Goal: Transaction & Acquisition: Purchase product/service

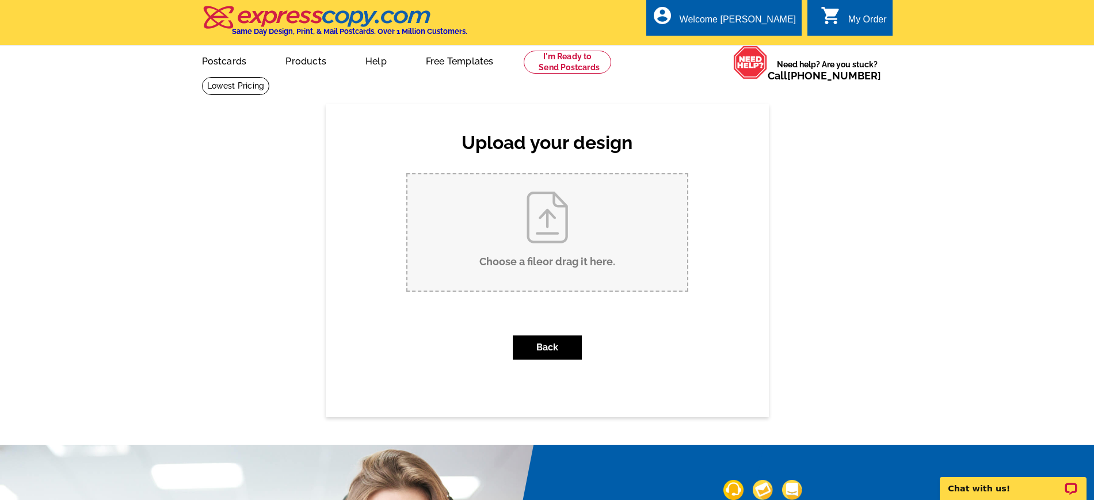
drag, startPoint x: 607, startPoint y: 205, endPoint x: 494, endPoint y: 228, distance: 115.1
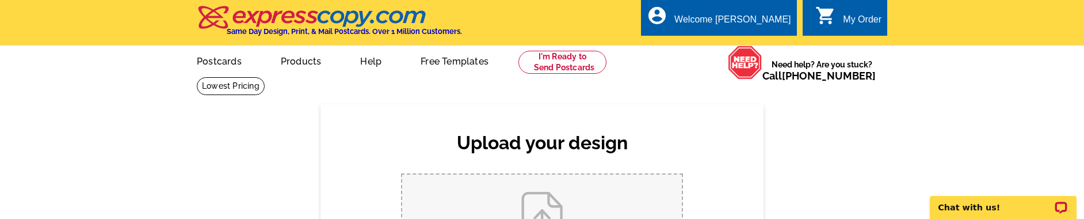
drag, startPoint x: 1060, startPoint y: 117, endPoint x: 1063, endPoint y: 177, distance: 60.0
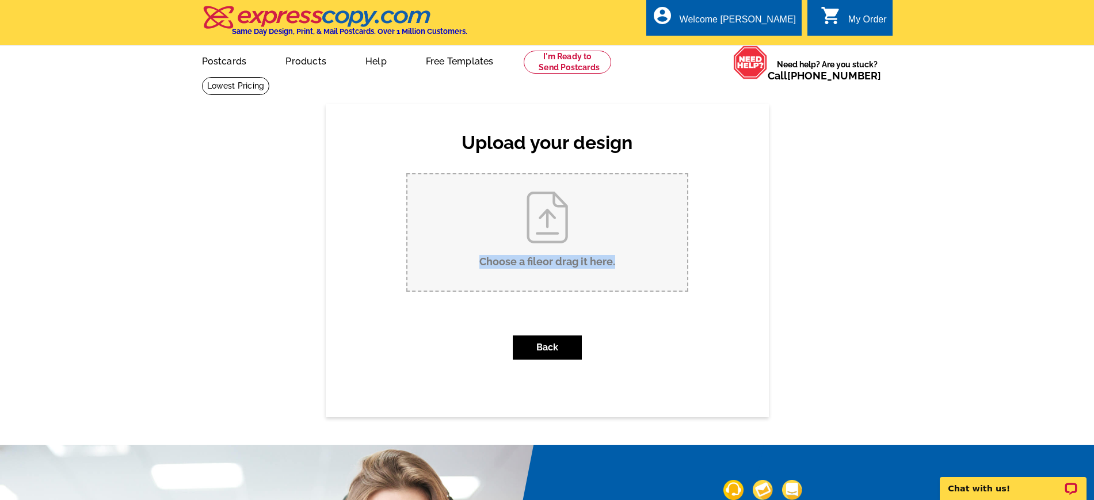
click at [590, 260] on input "Choose a file or drag it here ." at bounding box center [547, 232] width 280 height 116
type input "C:\fakepath\statistics.jpg"
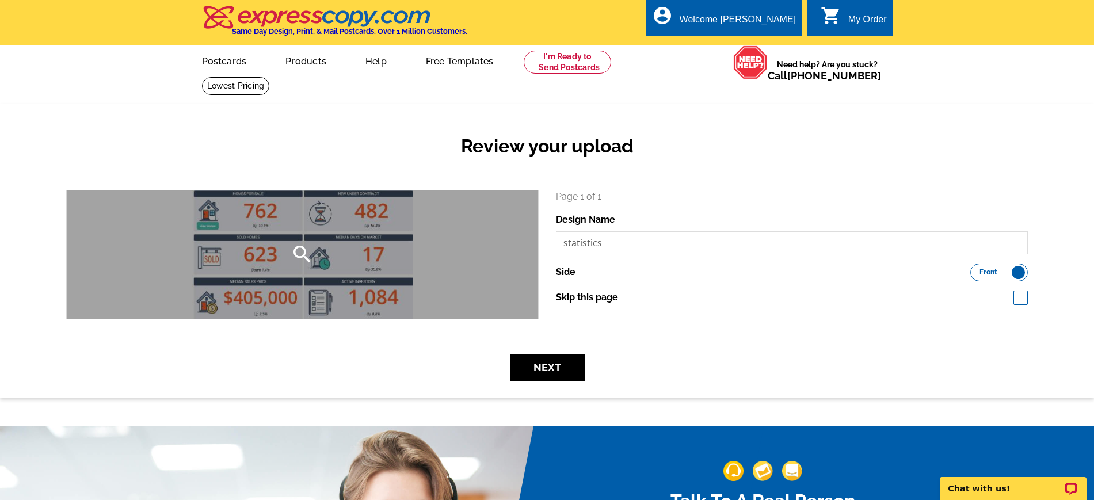
click at [409, 241] on div "search" at bounding box center [302, 255] width 471 height 128
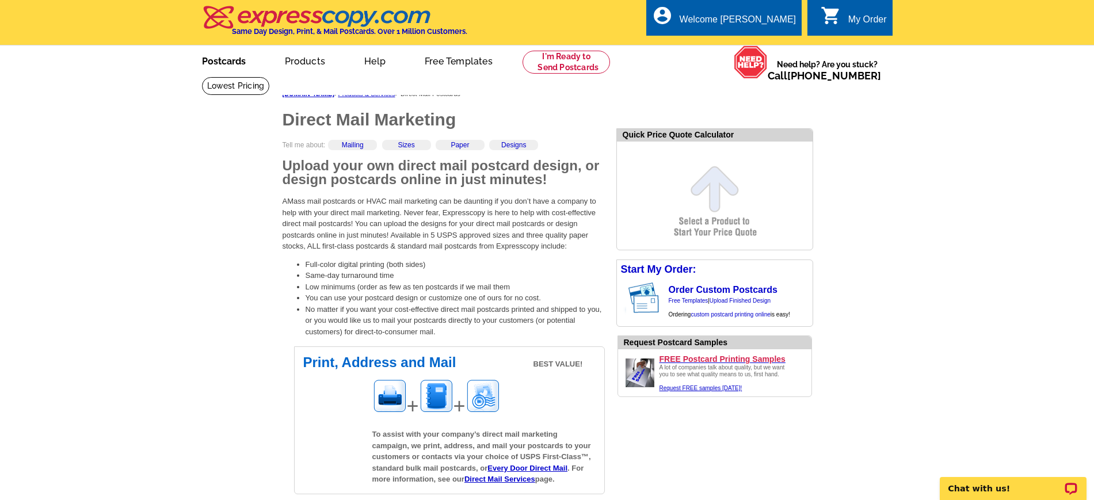
click at [211, 59] on link "Postcards" at bounding box center [224, 60] width 81 height 27
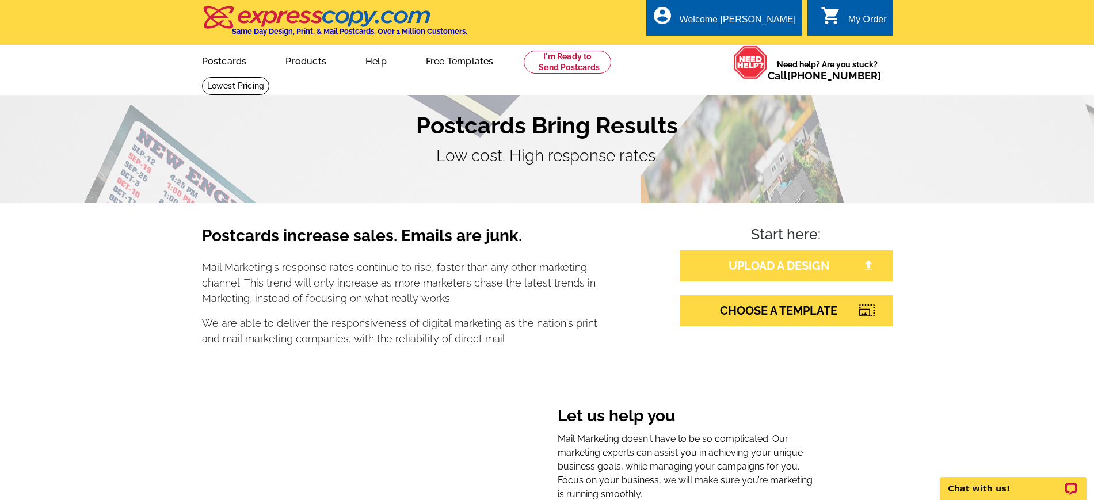
click at [817, 264] on link "UPLOAD A DESIGN" at bounding box center [786, 265] width 213 height 31
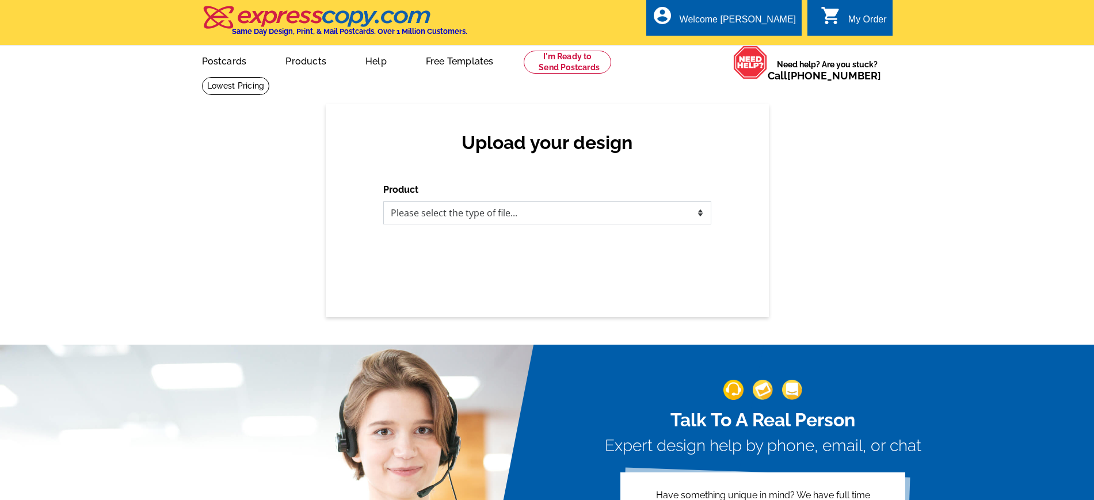
click at [517, 206] on select "Please select the type of file... Postcards Business Cards Letters and flyers G…" at bounding box center [547, 212] width 328 height 23
select select "1"
click at [383, 202] on select "Please select the type of file... Postcards Business Cards Letters and flyers G…" at bounding box center [547, 212] width 328 height 23
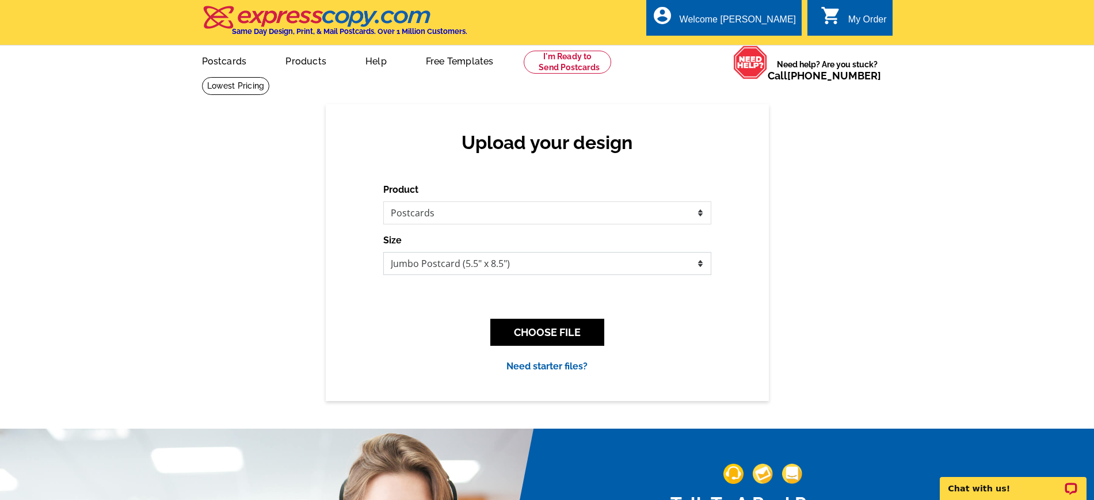
click at [491, 266] on select "Jumbo Postcard (5.5" x 8.5") Regular Postcard (4.25" x 5.6") Panoramic Postcard…" at bounding box center [547, 263] width 328 height 23
click at [383, 253] on select "Jumbo Postcard (5.5" x 8.5") Regular Postcard (4.25" x 5.6") Panoramic Postcard…" at bounding box center [547, 263] width 328 height 23
click at [519, 330] on button "CHOOSE FILE" at bounding box center [547, 332] width 114 height 27
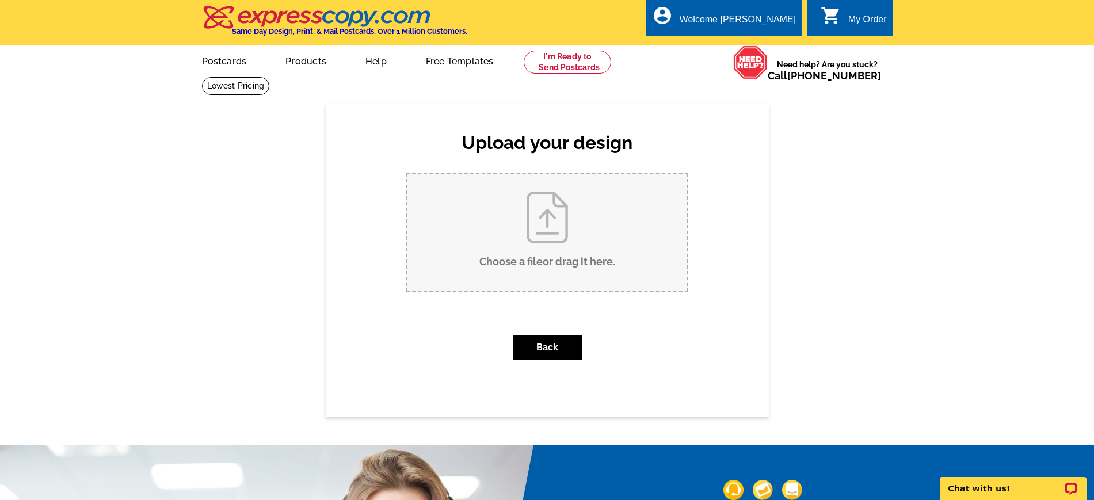
click at [580, 260] on input "Choose a file or drag it here ." at bounding box center [547, 232] width 280 height 116
type input "C:\fakepath\statistics.jpg"
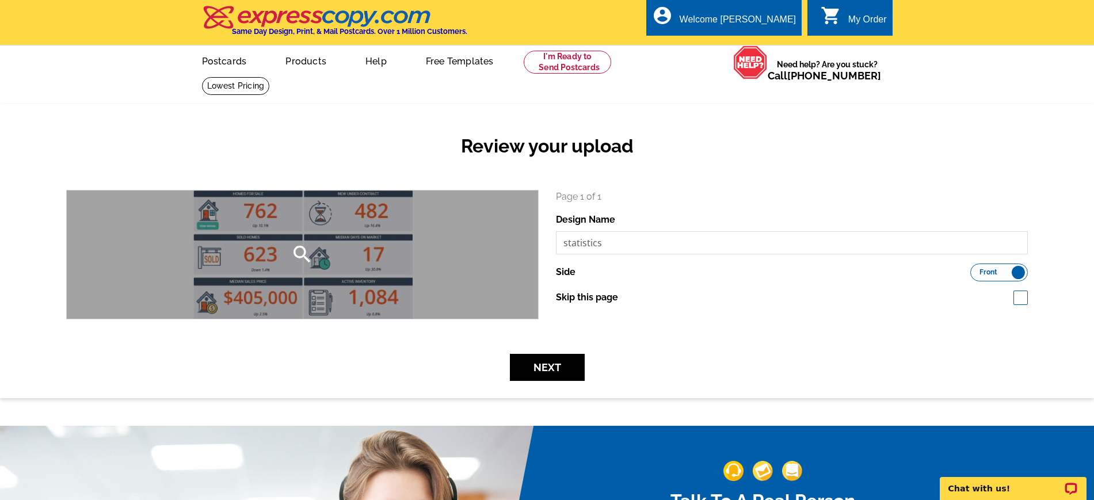
click at [299, 254] on icon "search" at bounding box center [302, 254] width 23 height 23
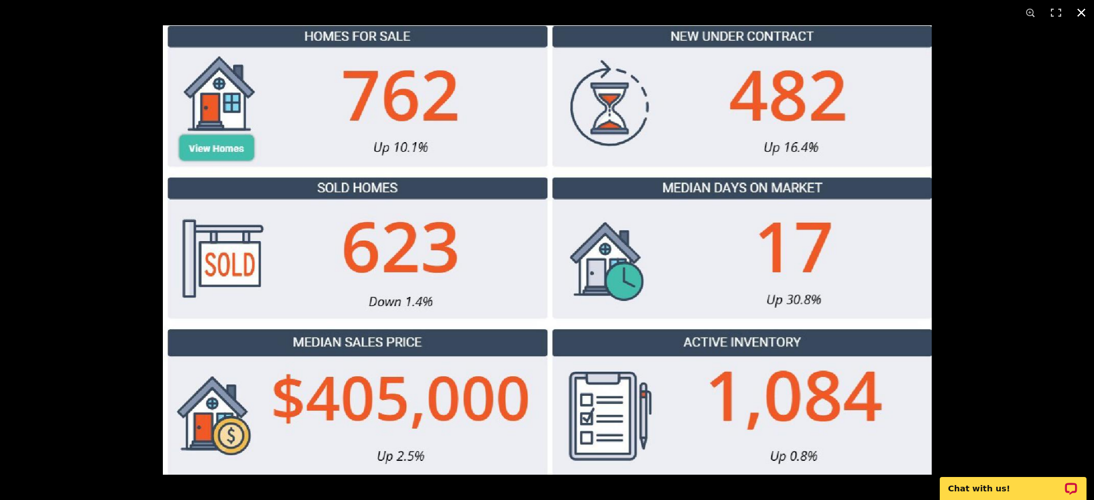
click at [1084, 13] on button at bounding box center [1081, 12] width 25 height 25
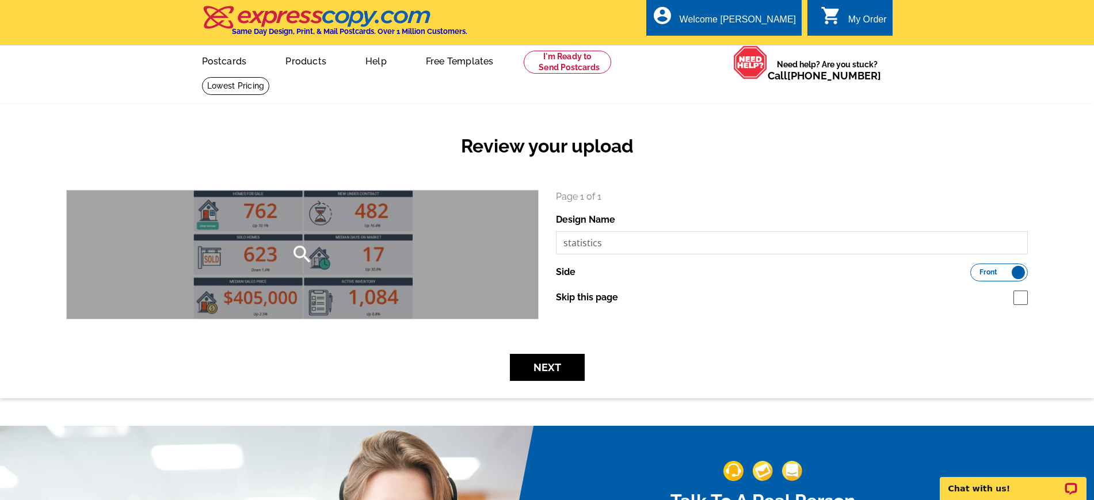
drag, startPoint x: 398, startPoint y: 262, endPoint x: 505, endPoint y: 262, distance: 107.1
click at [505, 262] on div "search" at bounding box center [302, 255] width 471 height 128
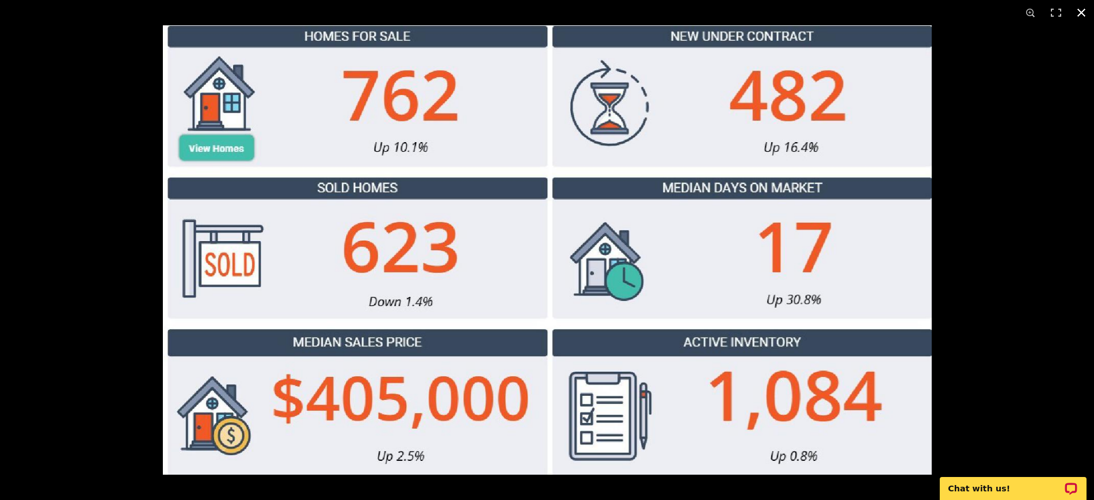
click at [1084, 9] on button at bounding box center [1081, 12] width 25 height 25
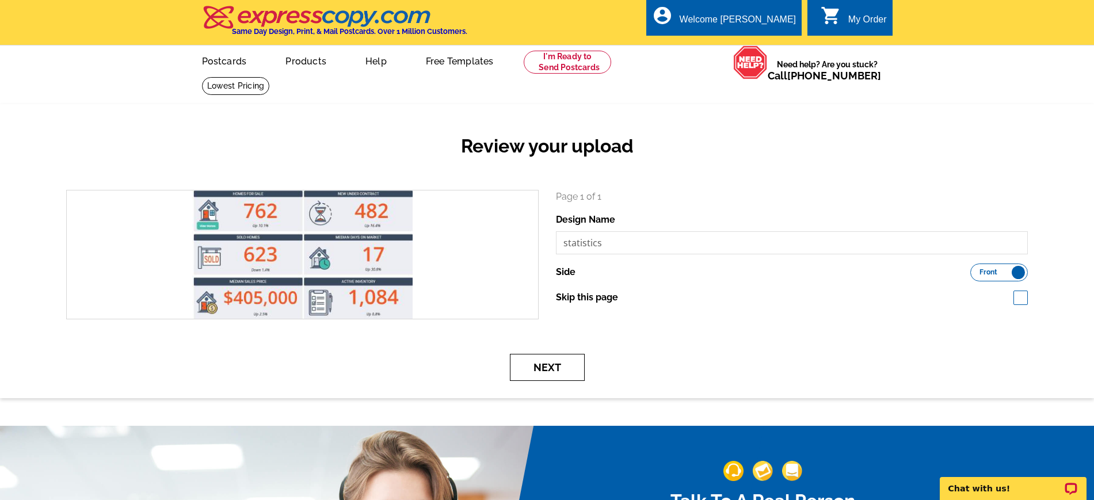
click at [550, 370] on button "Next" at bounding box center [547, 367] width 75 height 27
